Goal: Task Accomplishment & Management: Use online tool/utility

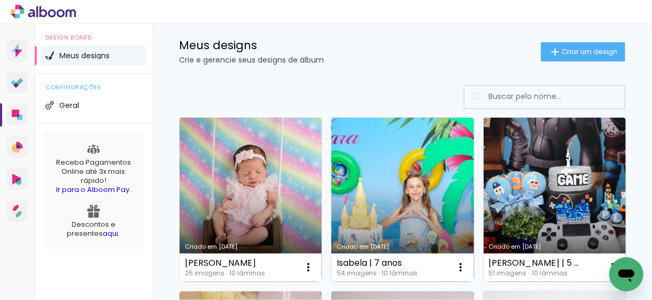
scroll to position [107, 0]
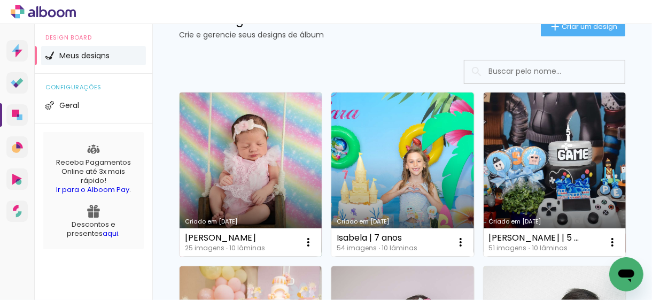
click at [240, 168] on link "Criado em [DATE]" at bounding box center [251, 174] width 142 height 164
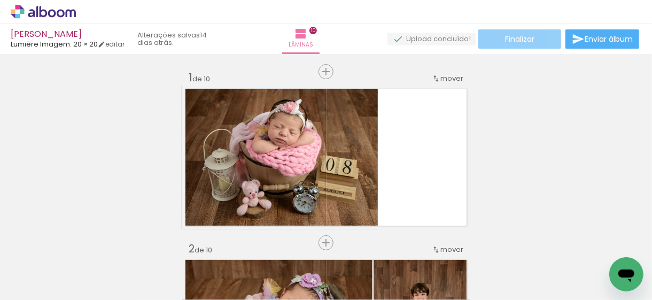
click at [516, 42] on span "Finalizar" at bounding box center [519, 38] width 29 height 7
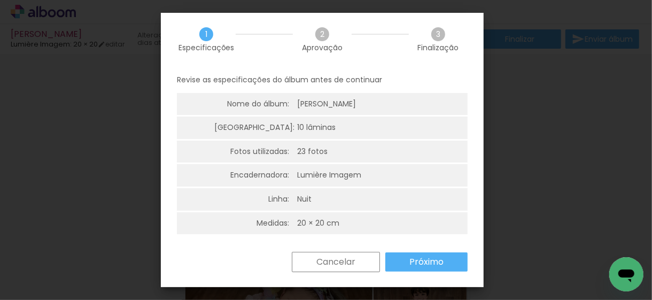
scroll to position [2, 0]
click at [0, 0] on slot "Próximo" at bounding box center [0, 0] width 0 height 0
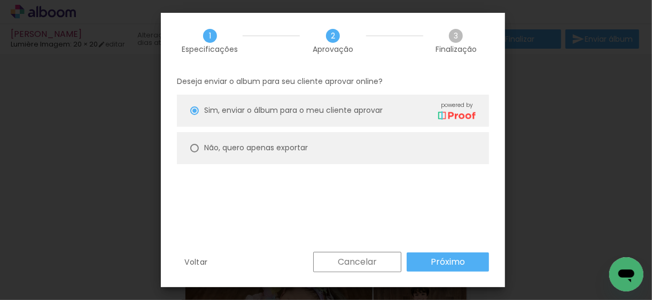
click at [340, 145] on paper-radio-button "Não, quero apenas exportar" at bounding box center [333, 148] width 312 height 32
type paper-radio-button "on"
click at [0, 0] on slot "Próximo" at bounding box center [0, 0] width 0 height 0
type input "Alta, 300 DPI"
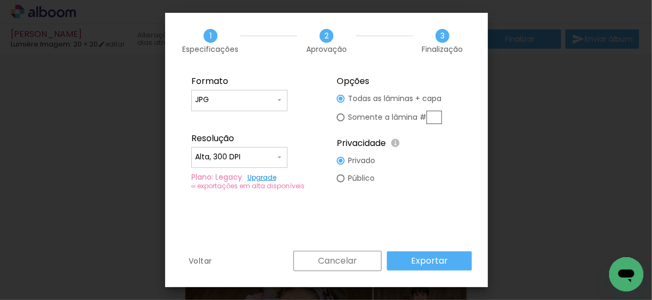
click at [448, 258] on paper-button "Exportar" at bounding box center [429, 260] width 85 height 19
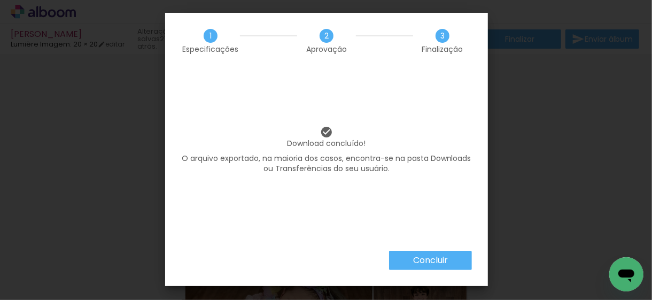
click at [0, 0] on slot "Concluir" at bounding box center [0, 0] width 0 height 0
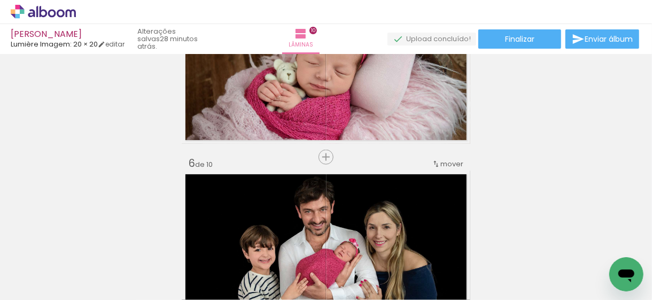
scroll to position [801, 0]
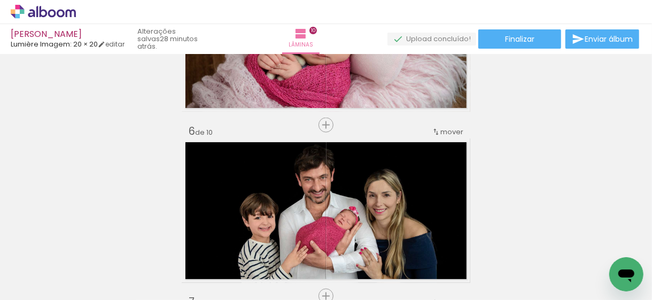
click at [62, 6] on icon at bounding box center [43, 12] width 65 height 14
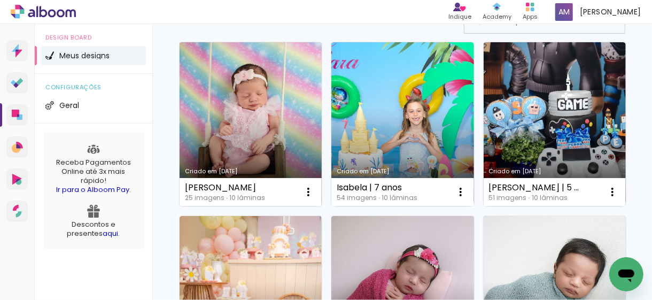
scroll to position [160, 0]
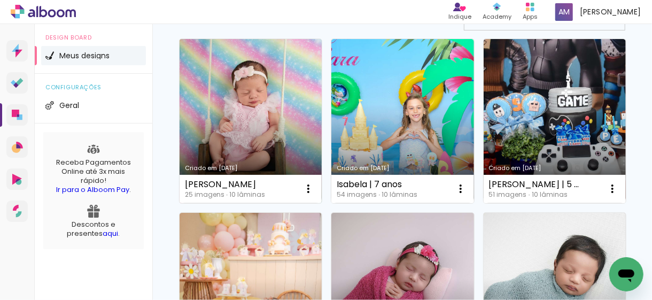
click at [259, 135] on link "Criado em [DATE]" at bounding box center [251, 121] width 142 height 164
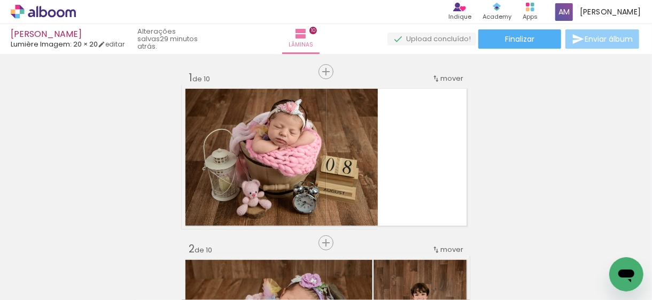
click at [599, 40] on span "Enviar álbum" at bounding box center [609, 38] width 48 height 7
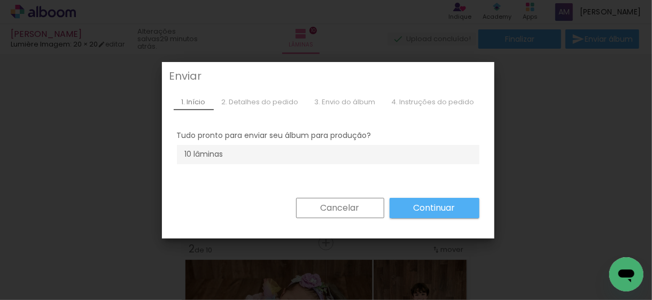
click at [269, 102] on div "2. Detalhes do pedido" at bounding box center [260, 102] width 93 height 16
click at [0, 0] on slot "Cancelar" at bounding box center [0, 0] width 0 height 0
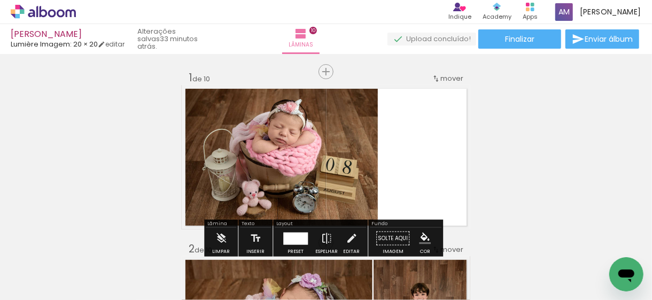
scroll to position [53, 0]
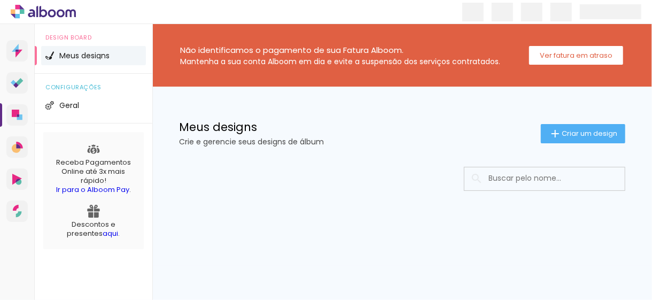
drag, startPoint x: 451, startPoint y: 143, endPoint x: 477, endPoint y: 118, distance: 35.9
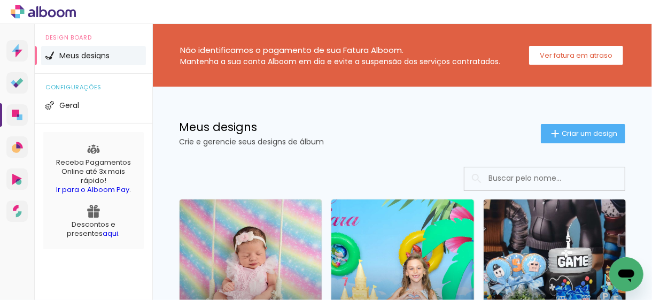
click at [87, 54] on span "Meus designs" at bounding box center [84, 55] width 50 height 7
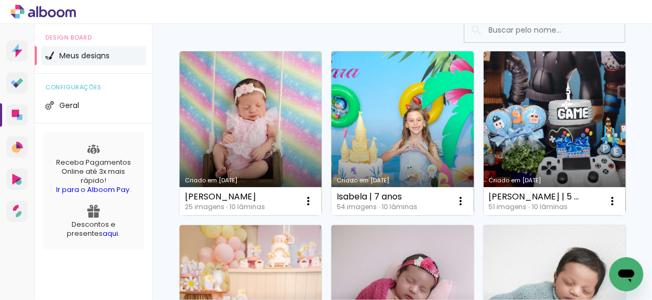
scroll to position [53, 0]
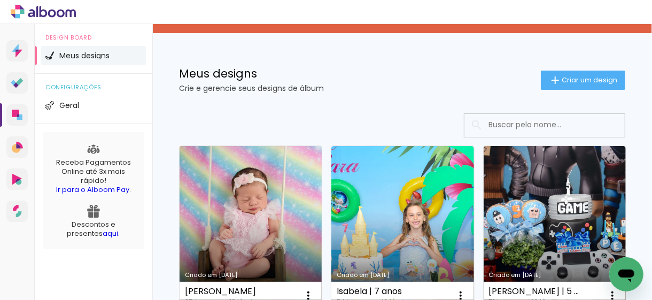
click at [262, 201] on link "Criado em [DATE]" at bounding box center [251, 228] width 142 height 164
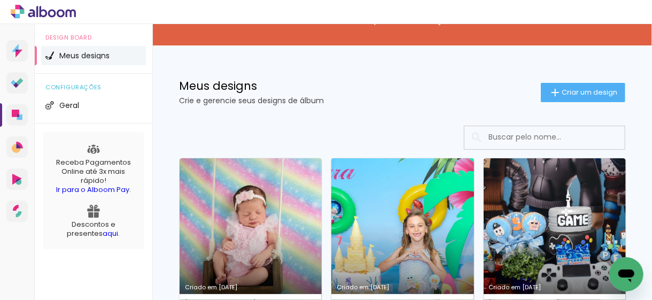
scroll to position [107, 0]
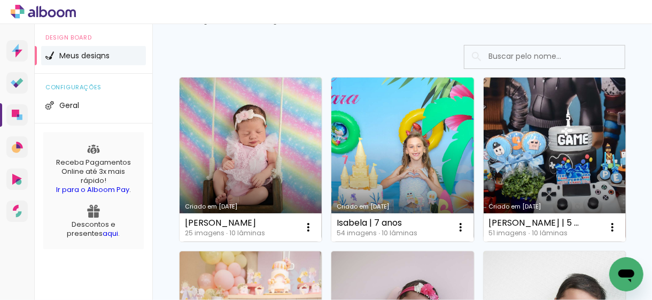
scroll to position [53, 0]
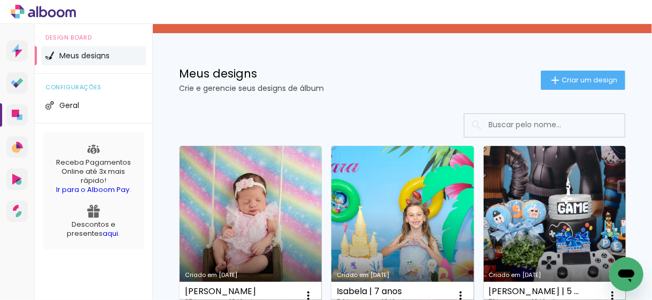
click at [46, 14] on icon at bounding box center [44, 11] width 8 height 11
